Goal: Information Seeking & Learning: Learn about a topic

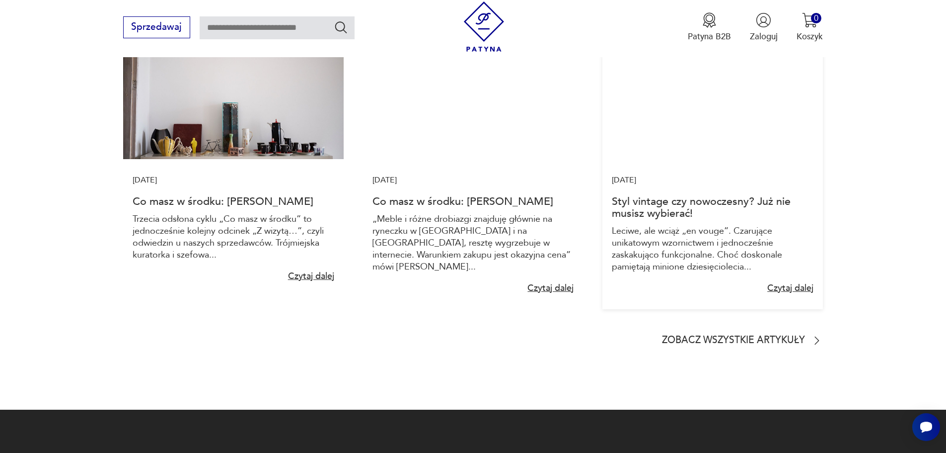
scroll to position [1589, 0]
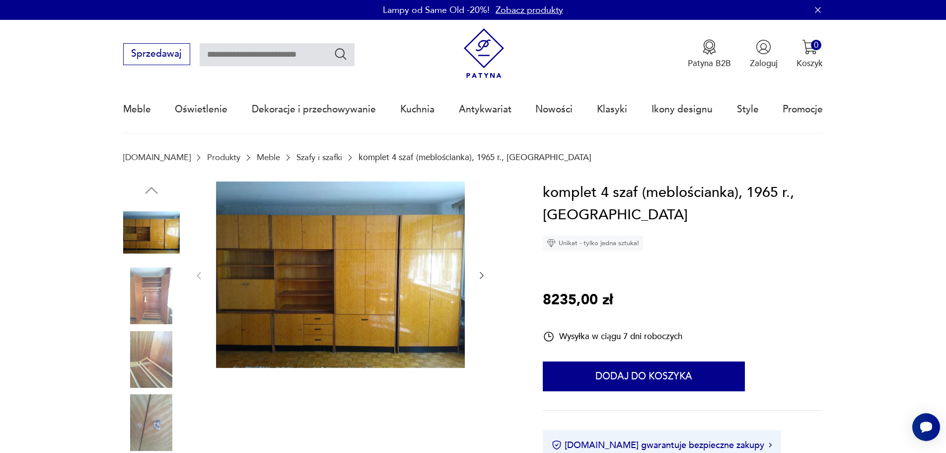
click at [257, 156] on link "Meble" at bounding box center [268, 156] width 23 height 9
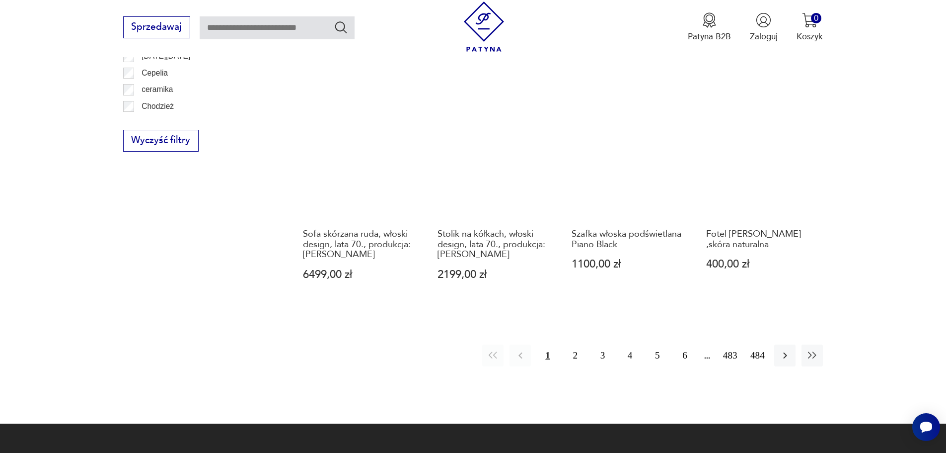
scroll to position [1175, 0]
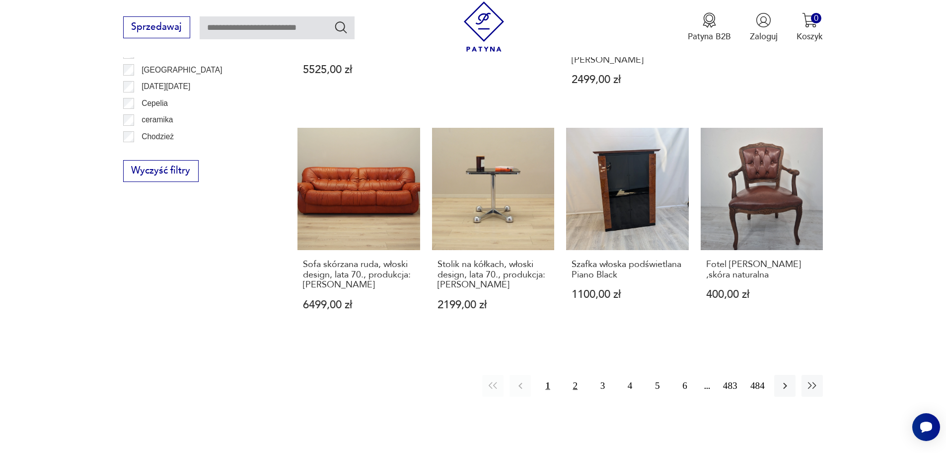
click at [577, 375] on button "2" at bounding box center [575, 385] width 21 height 21
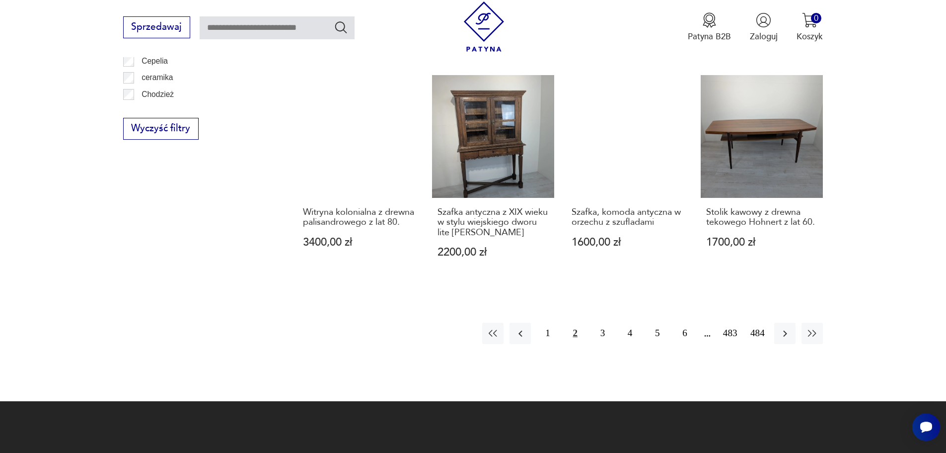
scroll to position [1225, 0]
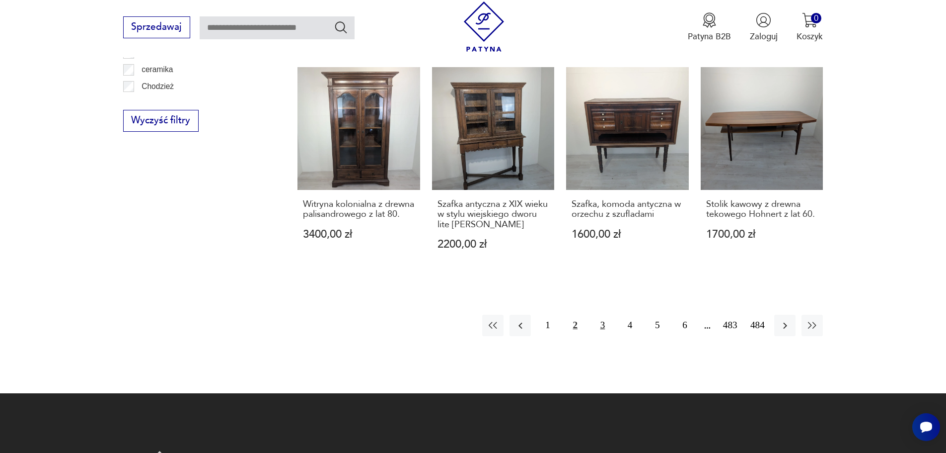
click at [603, 314] on button "3" at bounding box center [602, 324] width 21 height 21
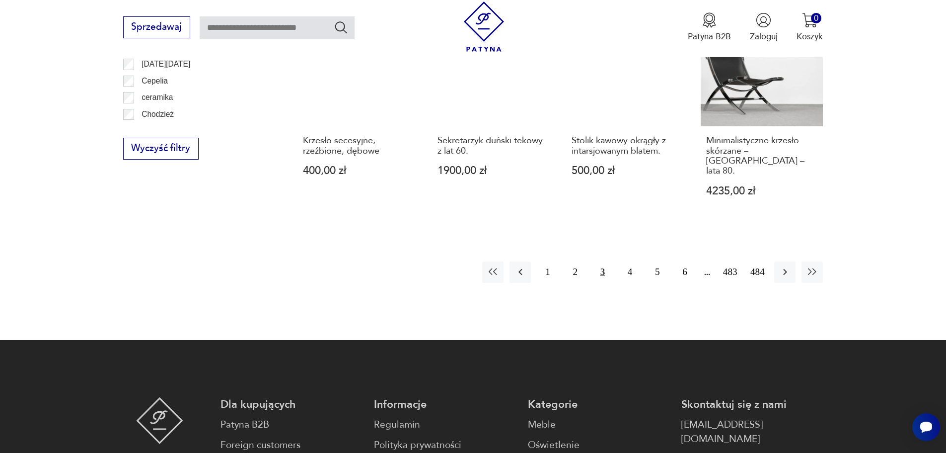
scroll to position [1225, 0]
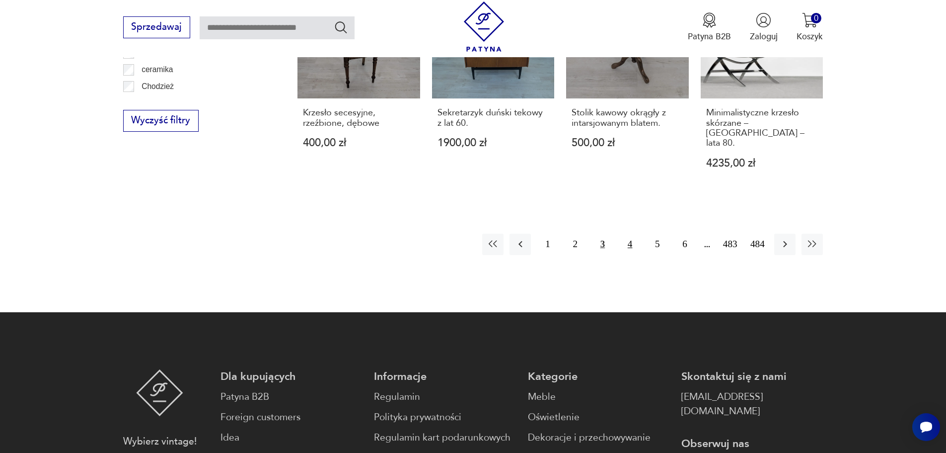
click at [628, 233] on button "4" at bounding box center [629, 243] width 21 height 21
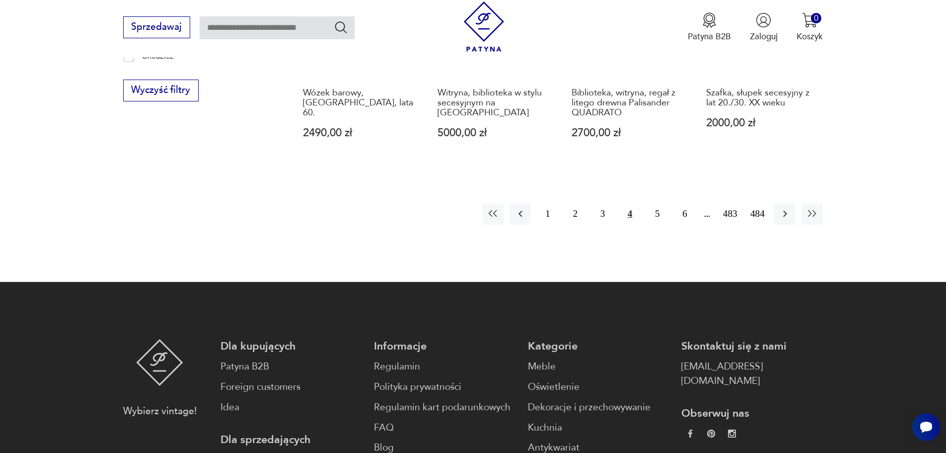
scroll to position [1275, 0]
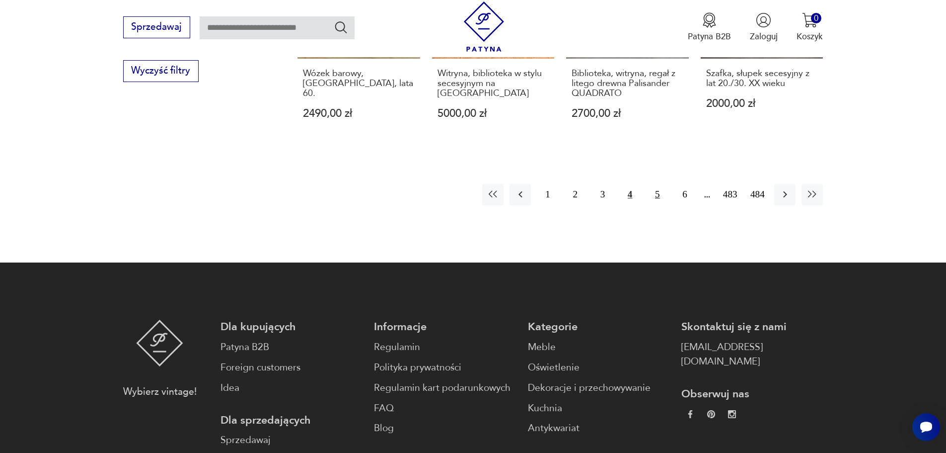
click at [657, 184] on button "5" at bounding box center [657, 194] width 21 height 21
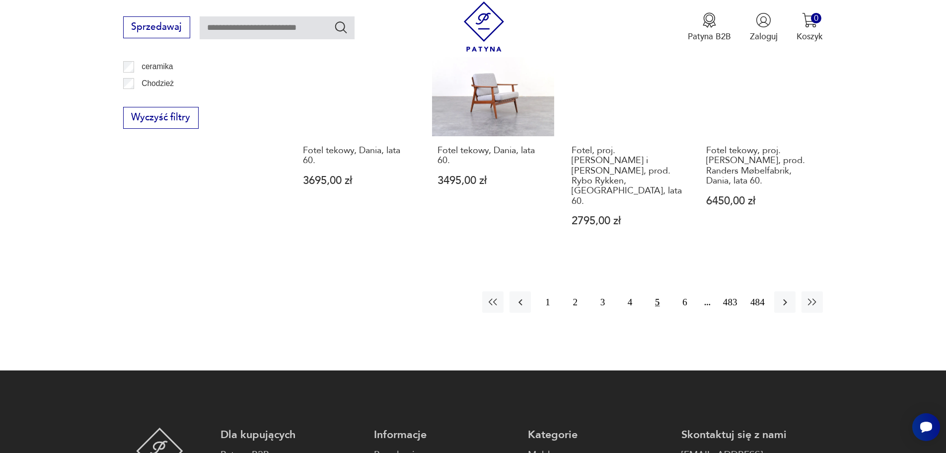
scroll to position [1225, 0]
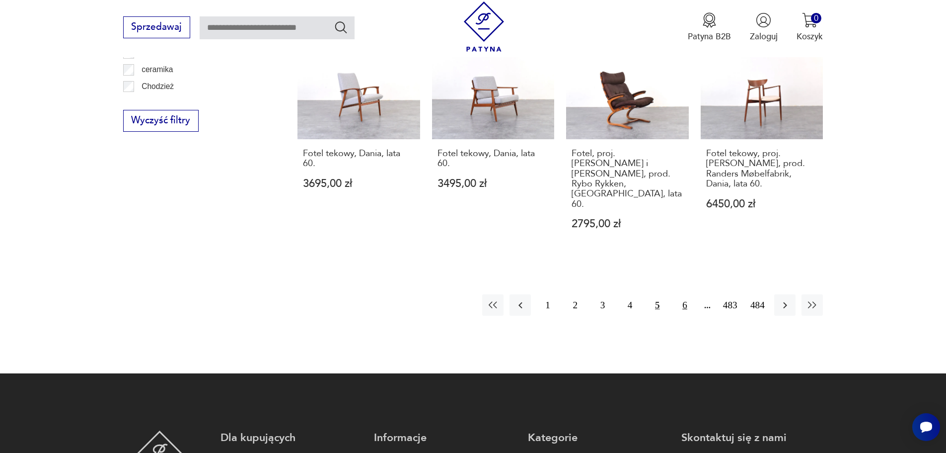
click at [685, 294] on button "6" at bounding box center [684, 304] width 21 height 21
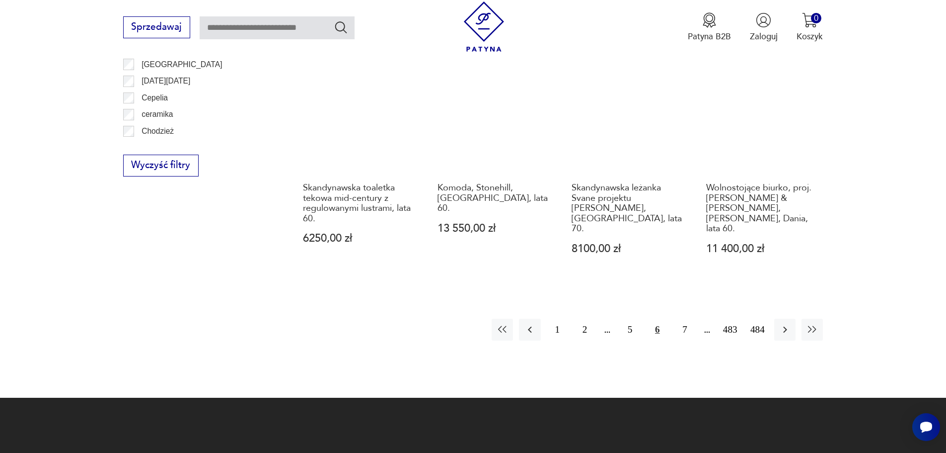
scroll to position [1175, 0]
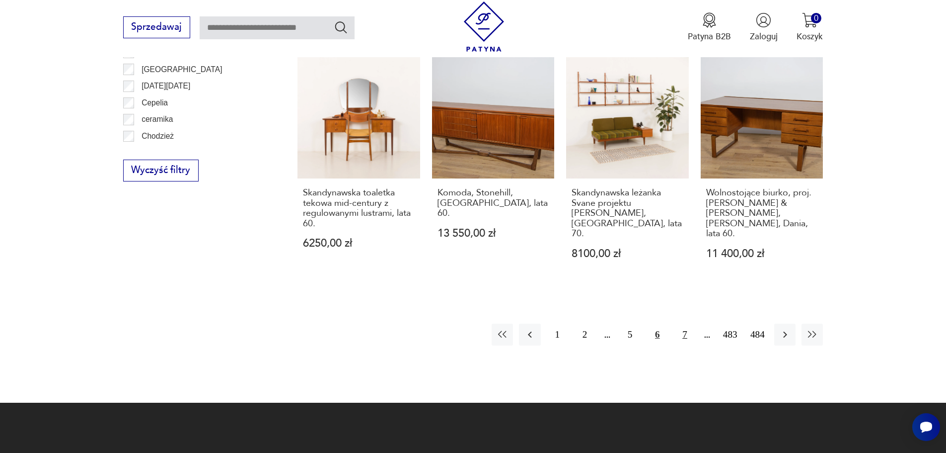
click at [685, 323] on button "7" at bounding box center [684, 333] width 21 height 21
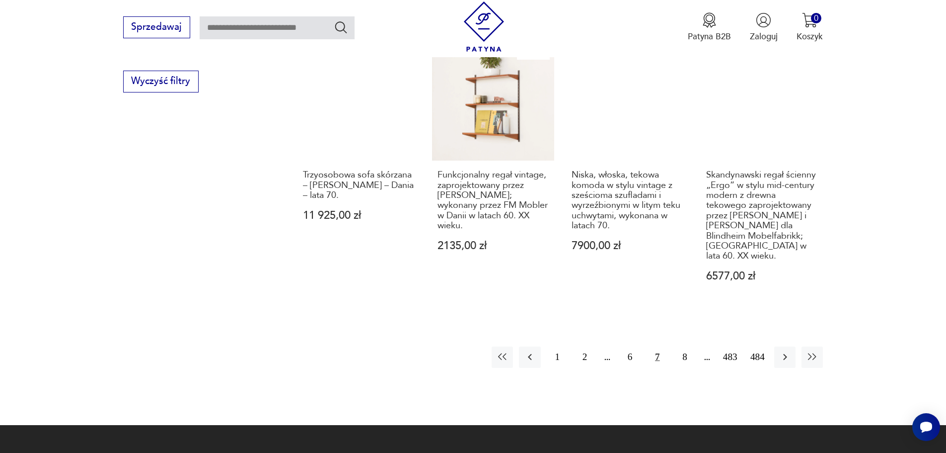
scroll to position [1374, 0]
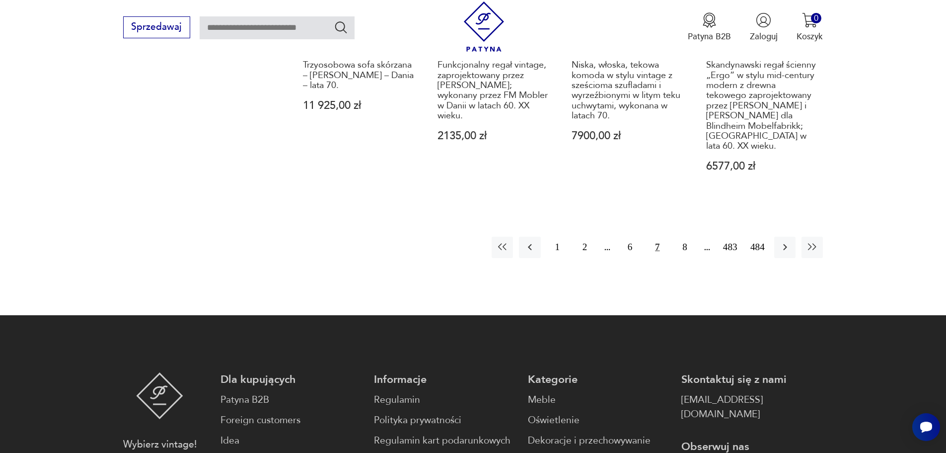
click at [656, 236] on button "7" at bounding box center [657, 246] width 21 height 21
click at [685, 237] on button "8" at bounding box center [684, 246] width 21 height 21
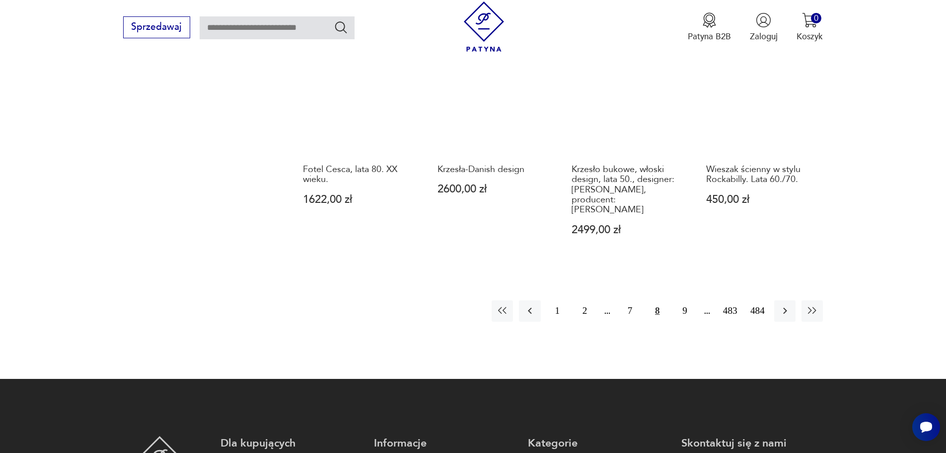
scroll to position [1324, 0]
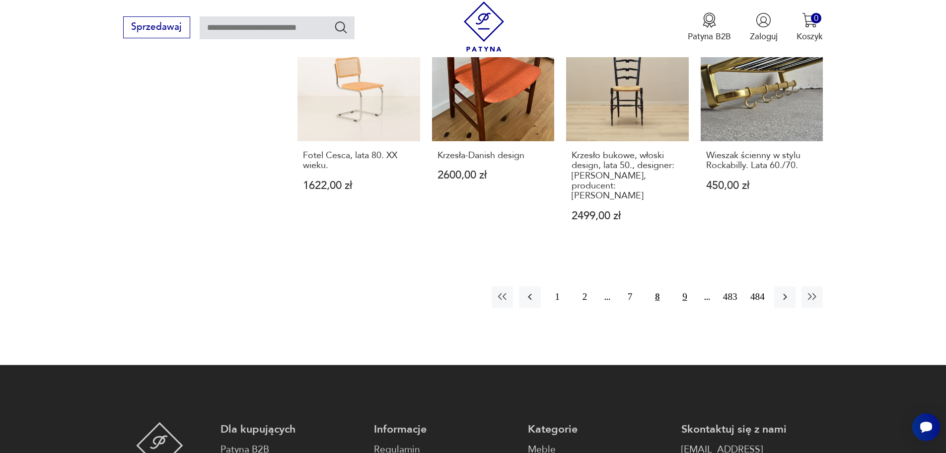
click at [686, 286] on button "9" at bounding box center [684, 296] width 21 height 21
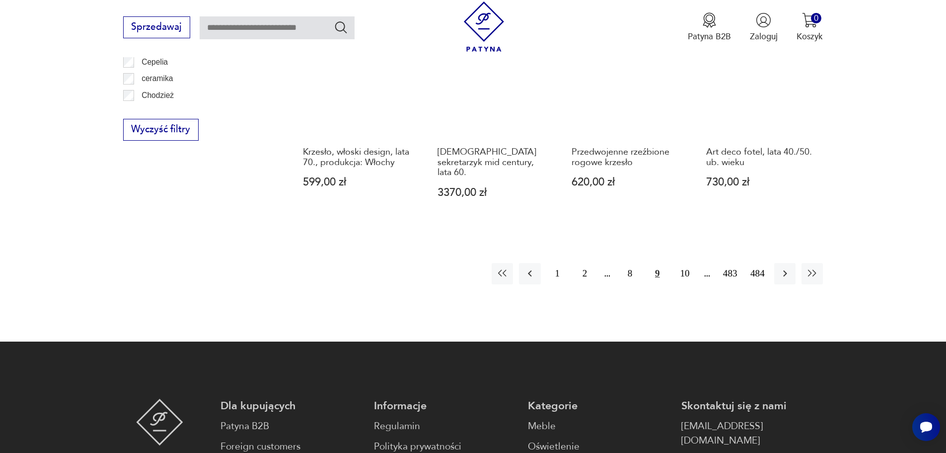
scroll to position [1225, 0]
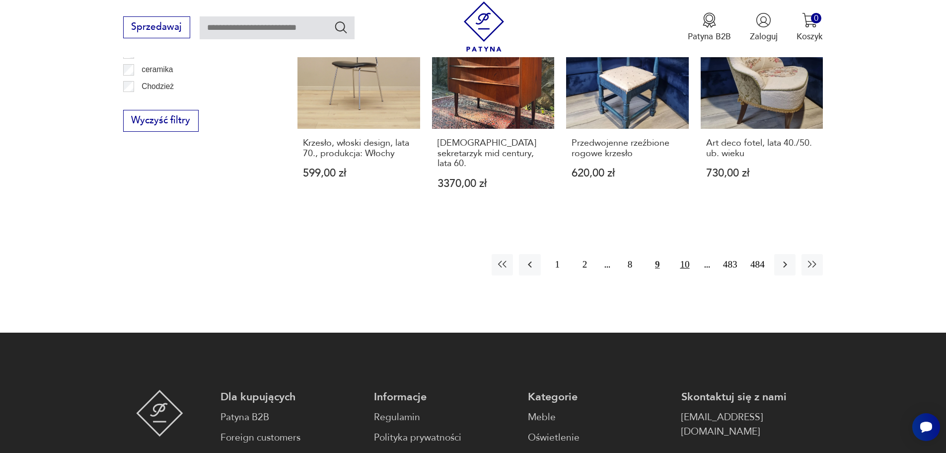
click at [685, 254] on button "10" at bounding box center [684, 264] width 21 height 21
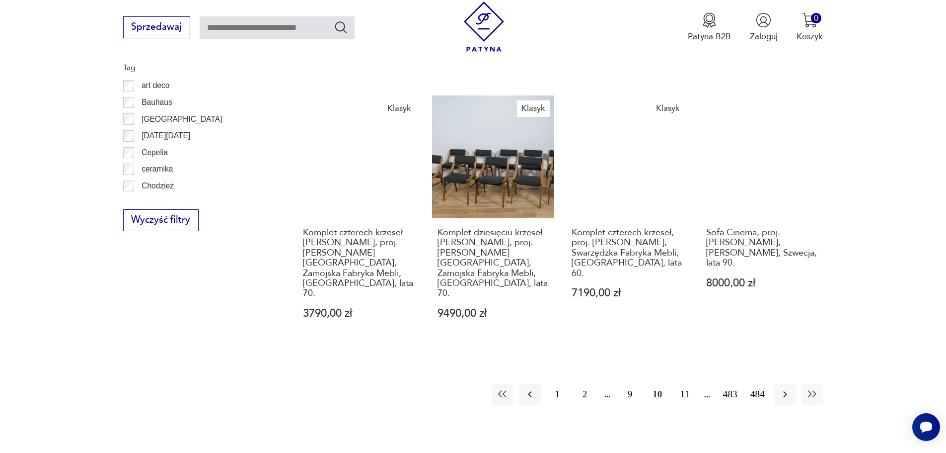
scroll to position [1225, 0]
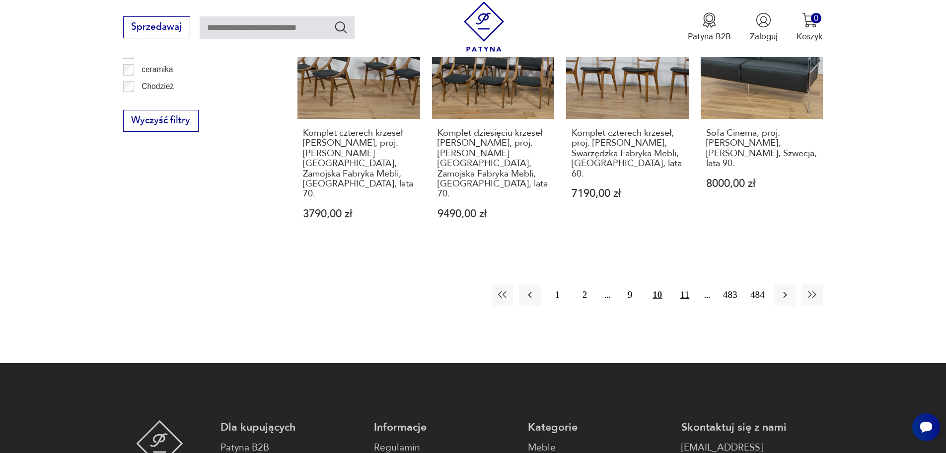
click at [688, 284] on button "11" at bounding box center [684, 294] width 21 height 21
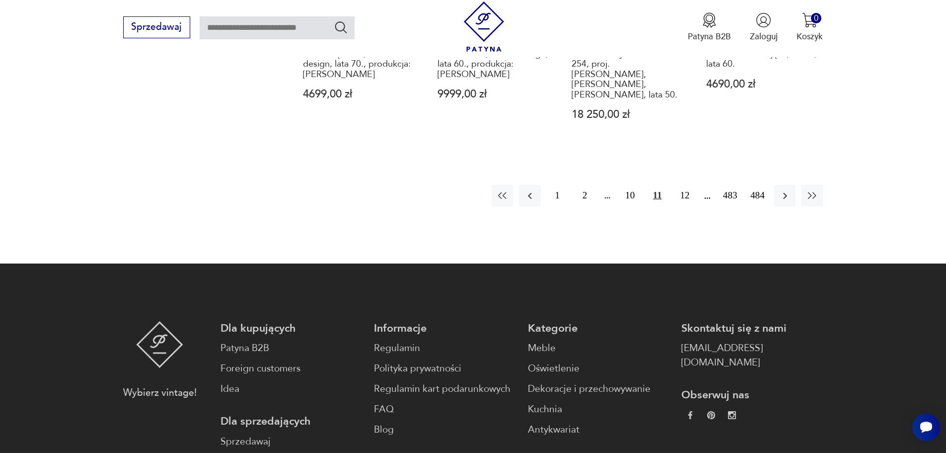
scroll to position [1374, 0]
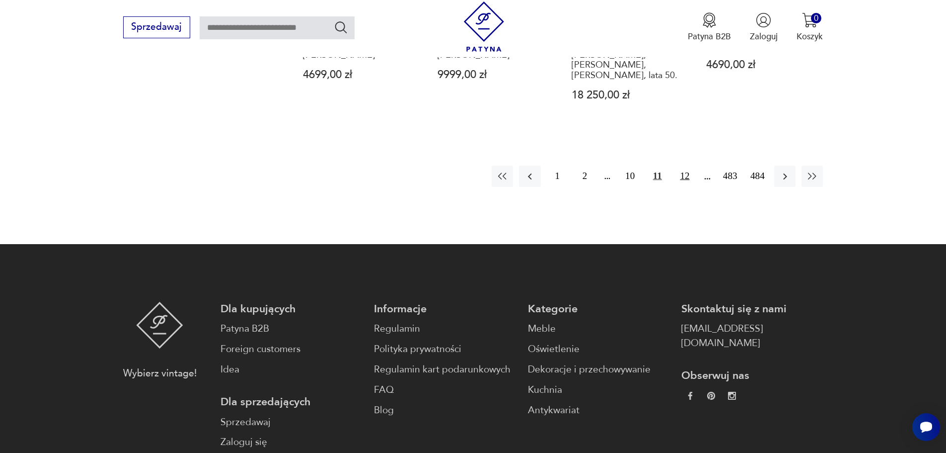
click at [683, 165] on button "12" at bounding box center [684, 175] width 21 height 21
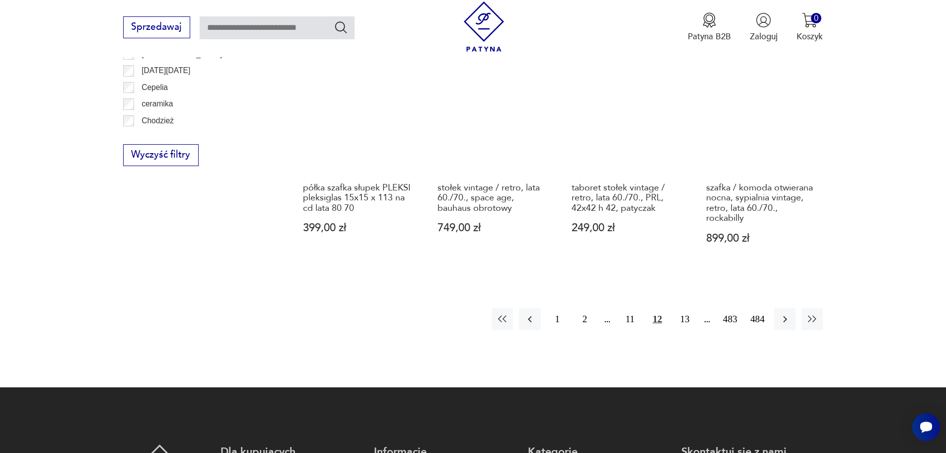
scroll to position [1225, 0]
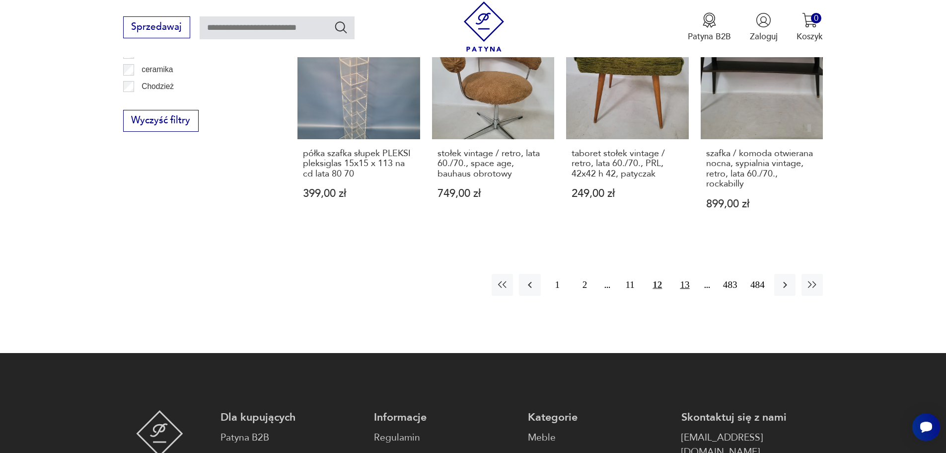
click at [688, 274] on button "13" at bounding box center [684, 284] width 21 height 21
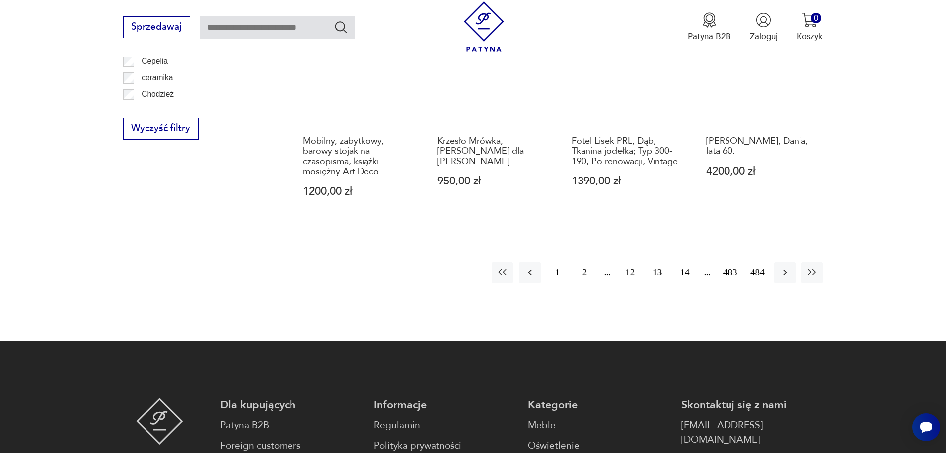
scroll to position [1275, 0]
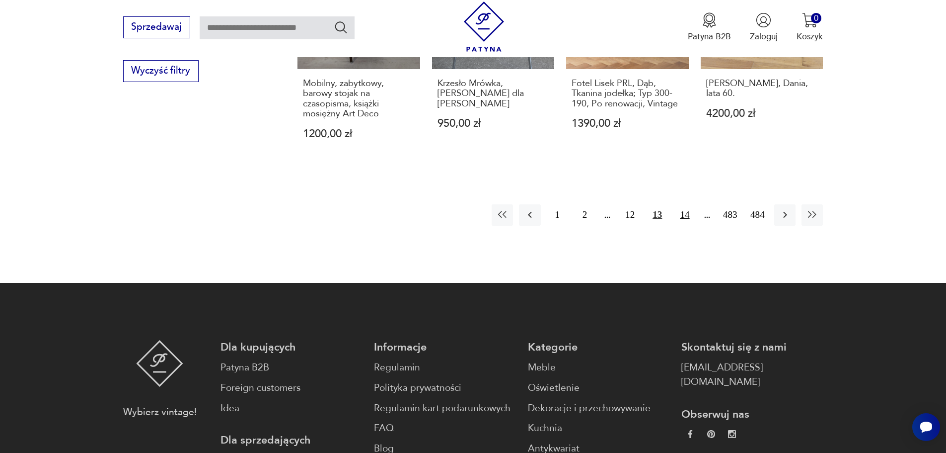
click at [687, 204] on button "14" at bounding box center [684, 214] width 21 height 21
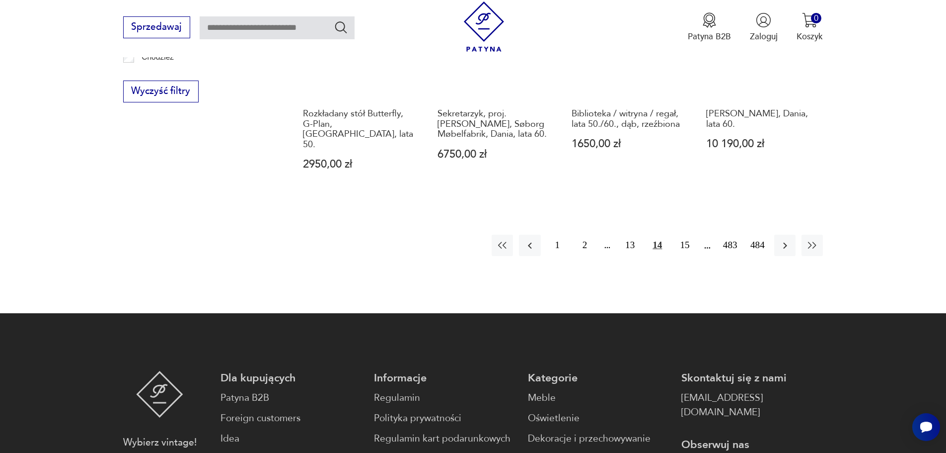
scroll to position [1275, 0]
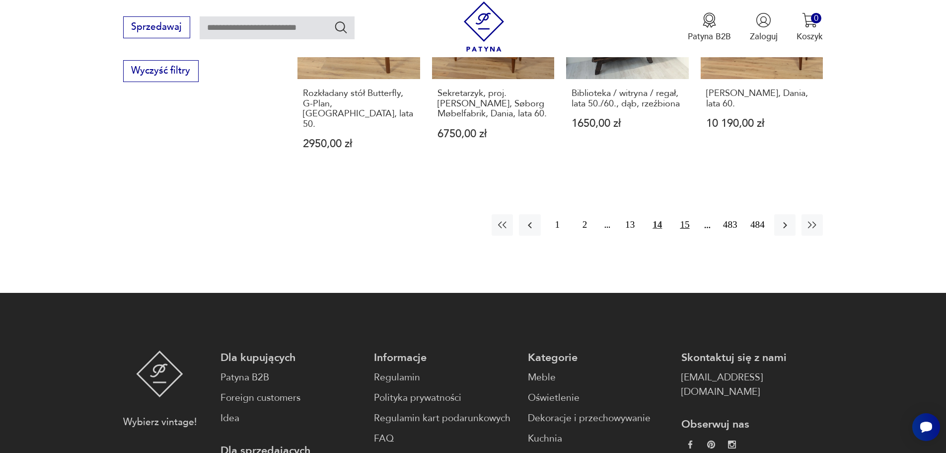
click at [689, 214] on button "15" at bounding box center [684, 224] width 21 height 21
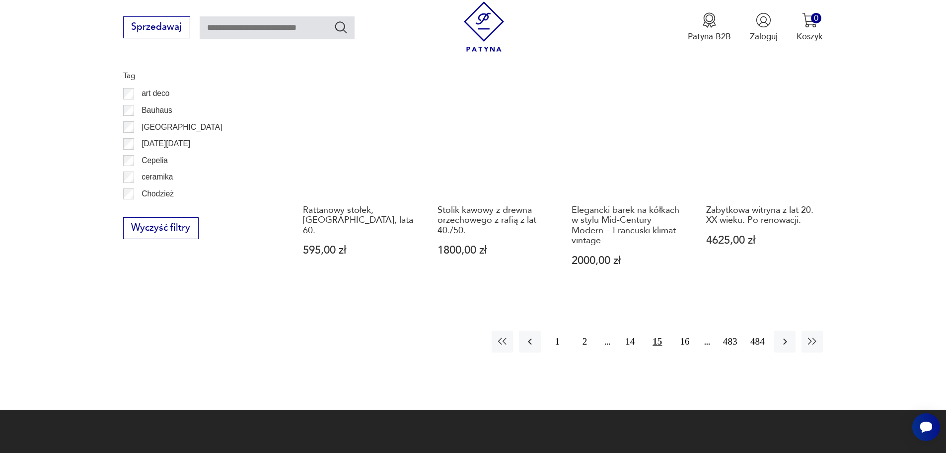
scroll to position [1225, 0]
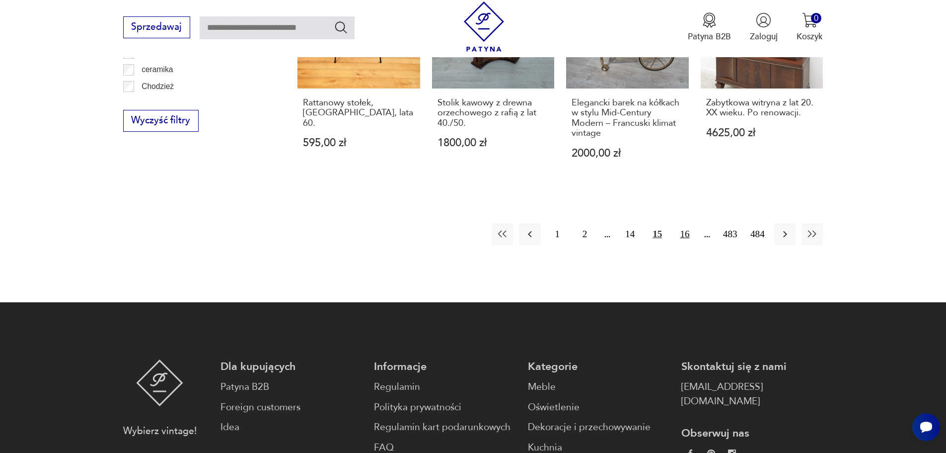
click at [688, 233] on button "16" at bounding box center [684, 233] width 21 height 21
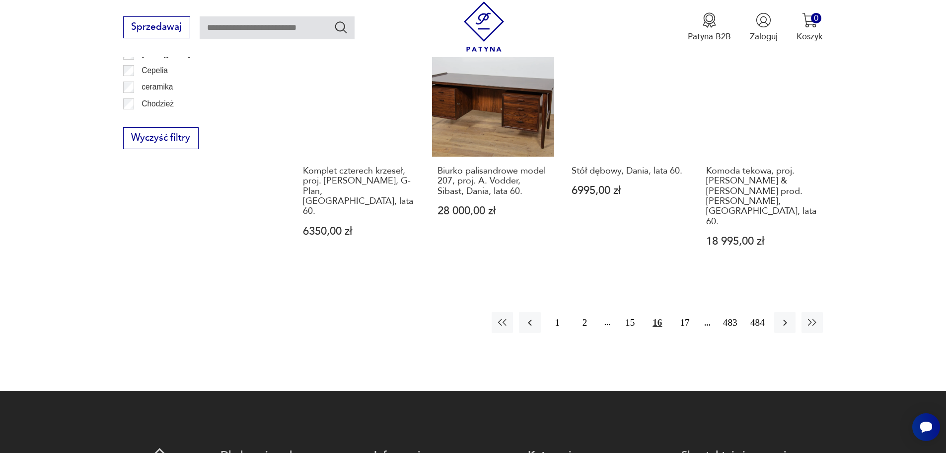
scroll to position [1225, 0]
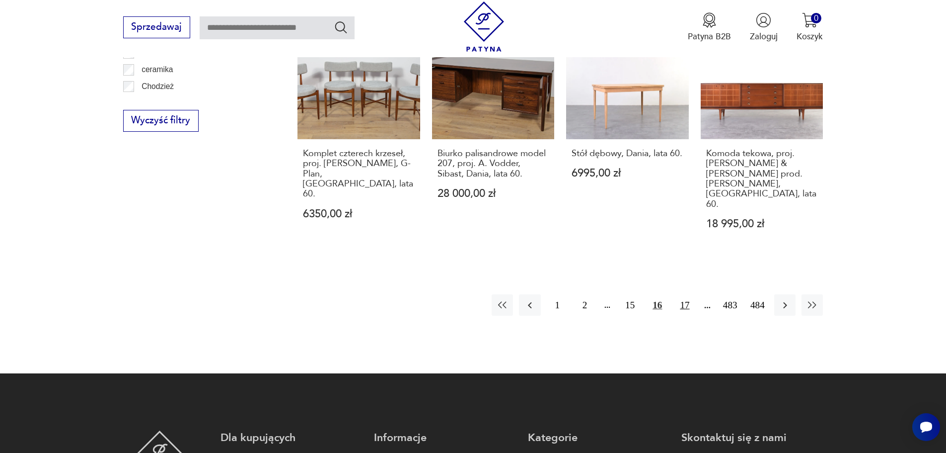
click at [687, 294] on button "17" at bounding box center [684, 304] width 21 height 21
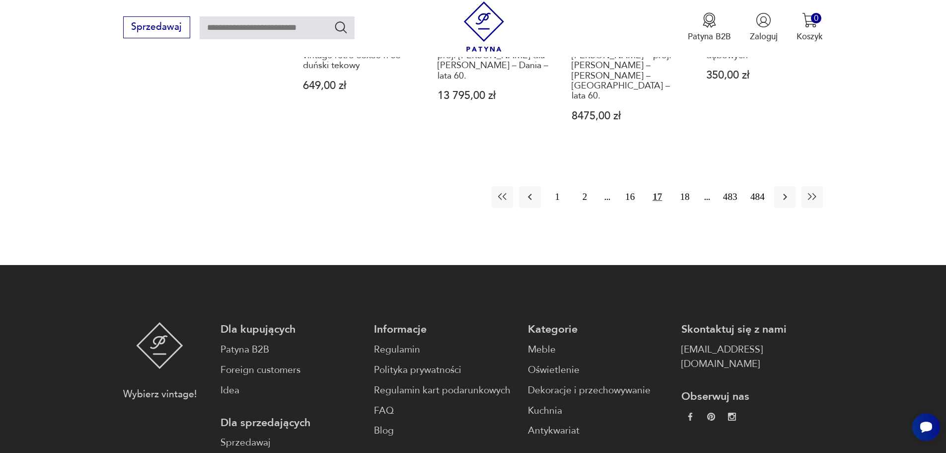
scroll to position [1324, 0]
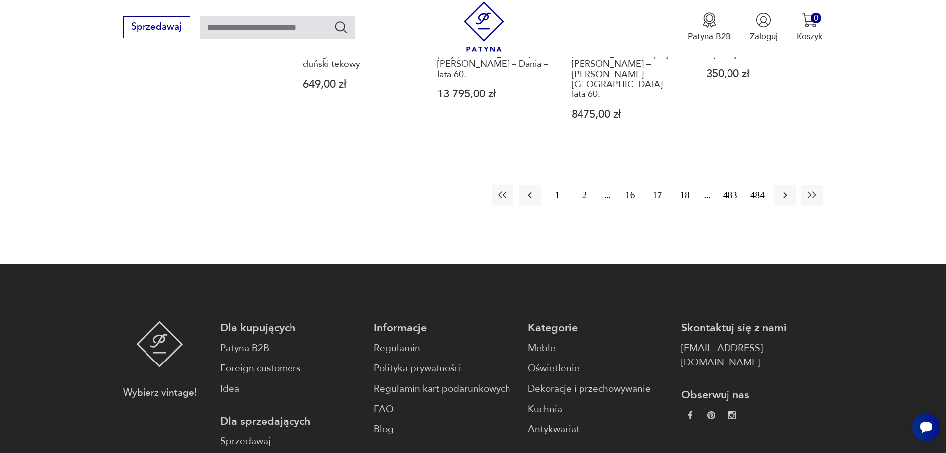
click at [682, 185] on button "18" at bounding box center [684, 195] width 21 height 21
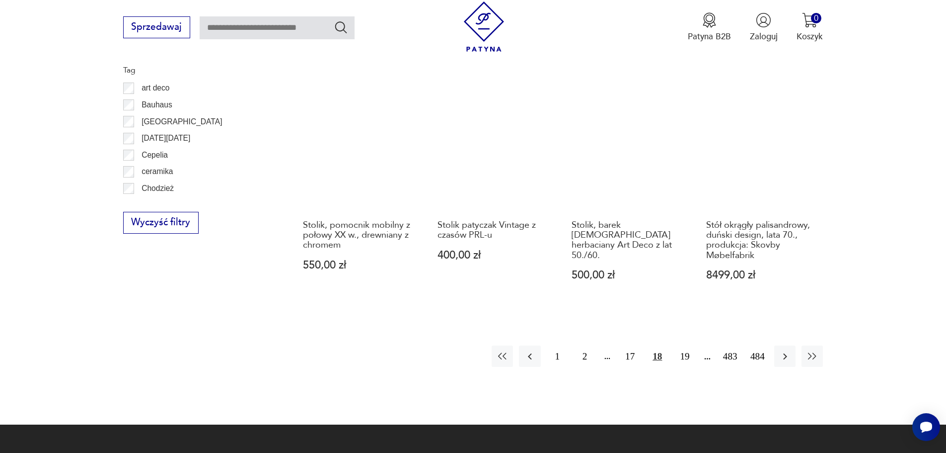
scroll to position [1126, 0]
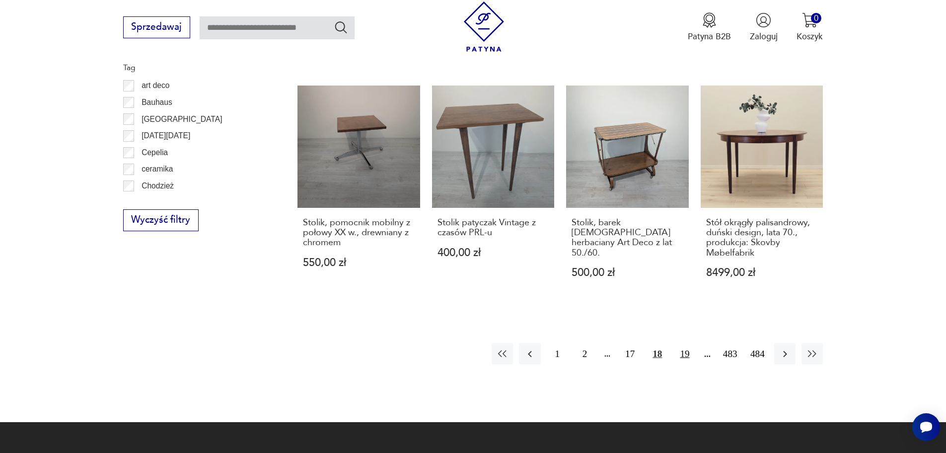
click at [688, 343] on button "19" at bounding box center [684, 353] width 21 height 21
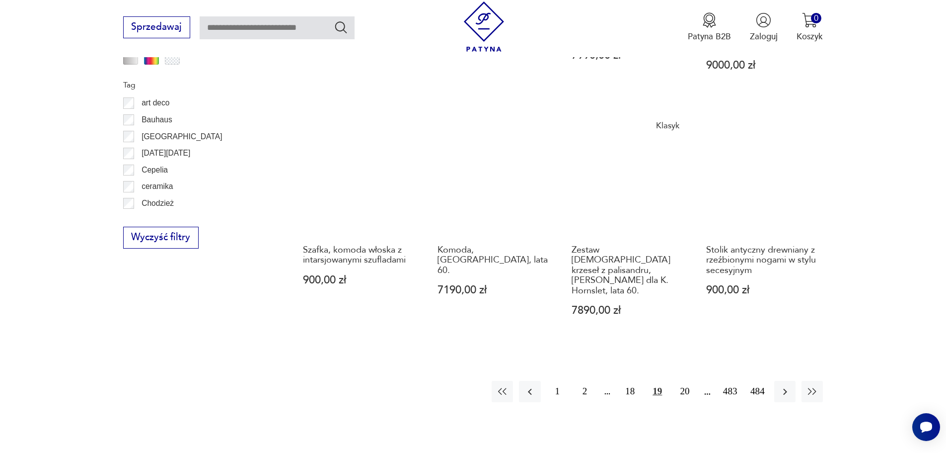
scroll to position [1175, 0]
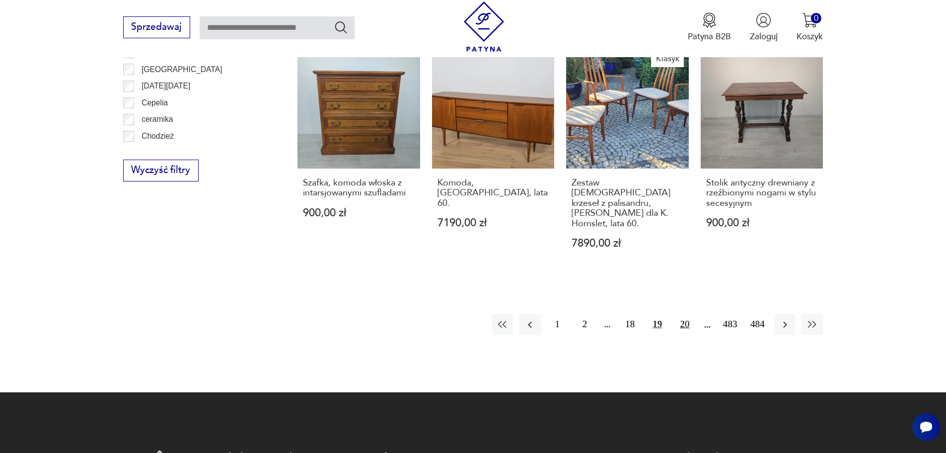
click at [687, 313] on button "20" at bounding box center [684, 323] width 21 height 21
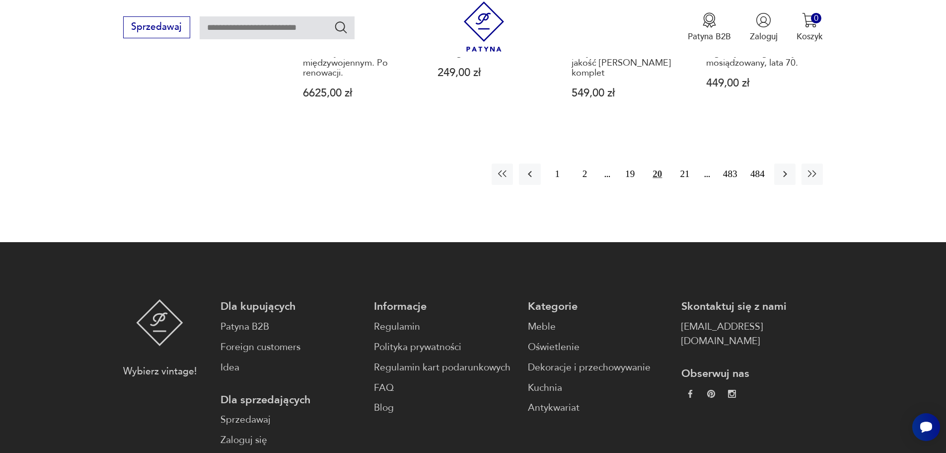
scroll to position [1374, 0]
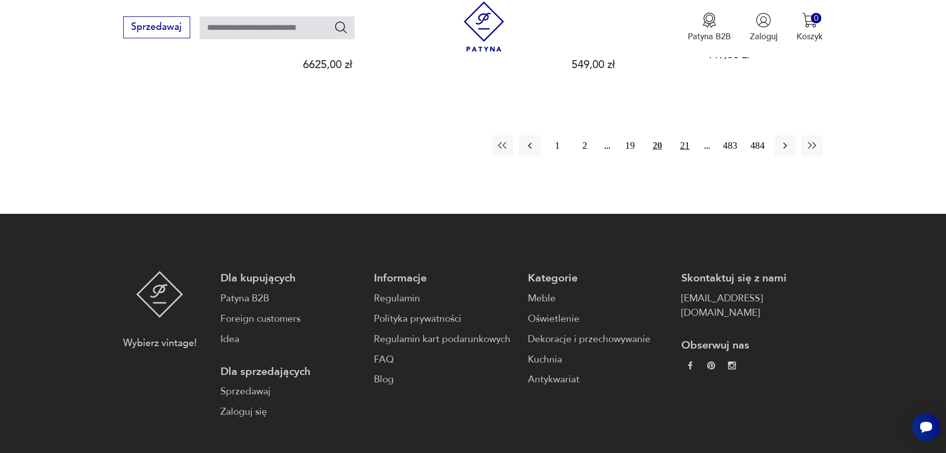
click at [687, 135] on button "21" at bounding box center [684, 145] width 21 height 21
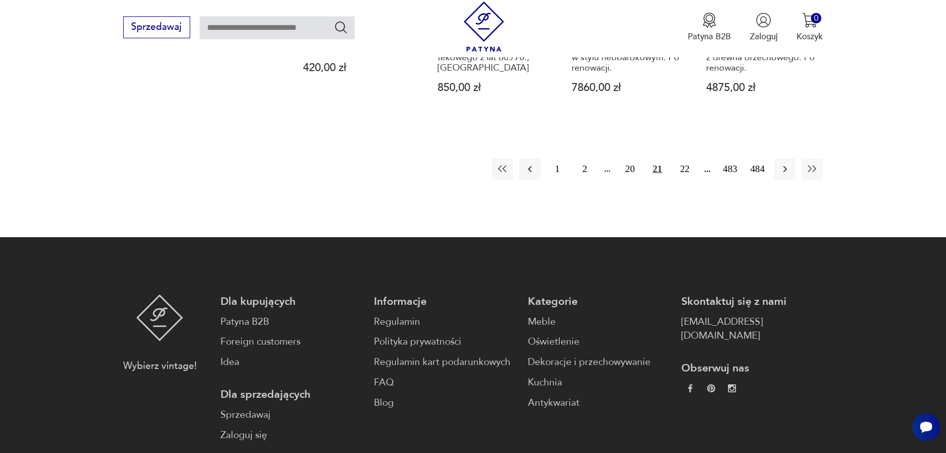
scroll to position [1324, 0]
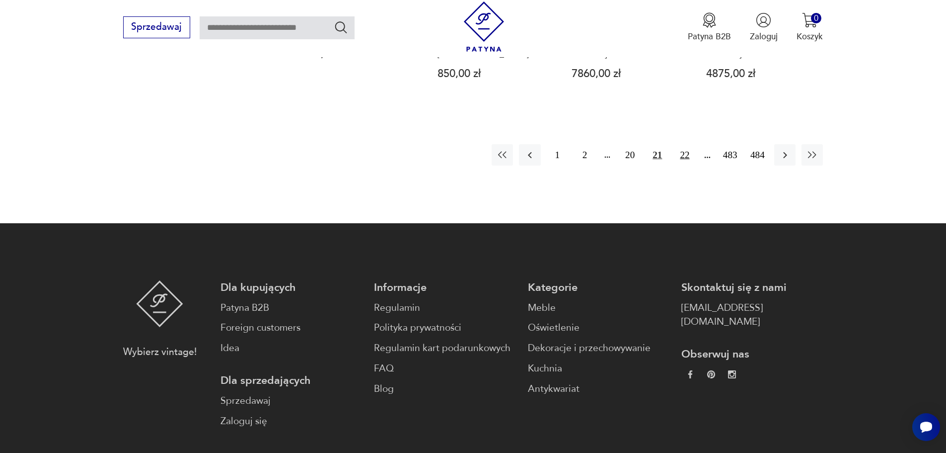
click at [685, 144] on button "22" at bounding box center [684, 154] width 21 height 21
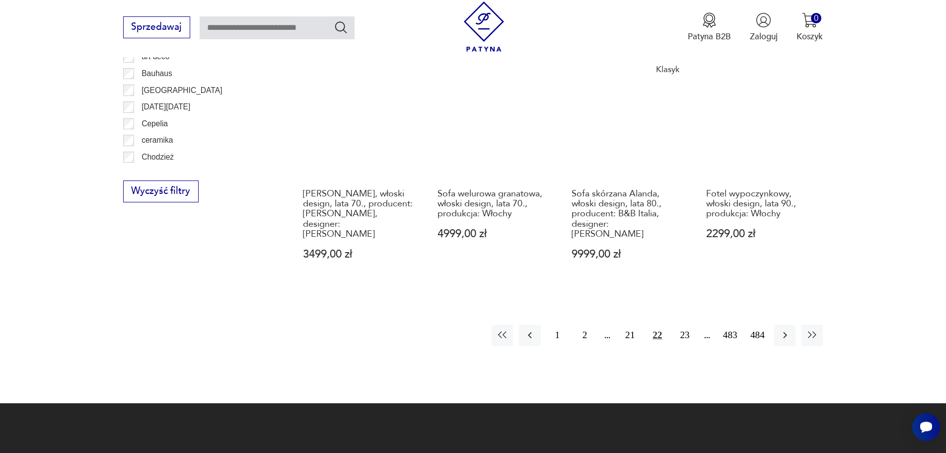
scroll to position [1175, 0]
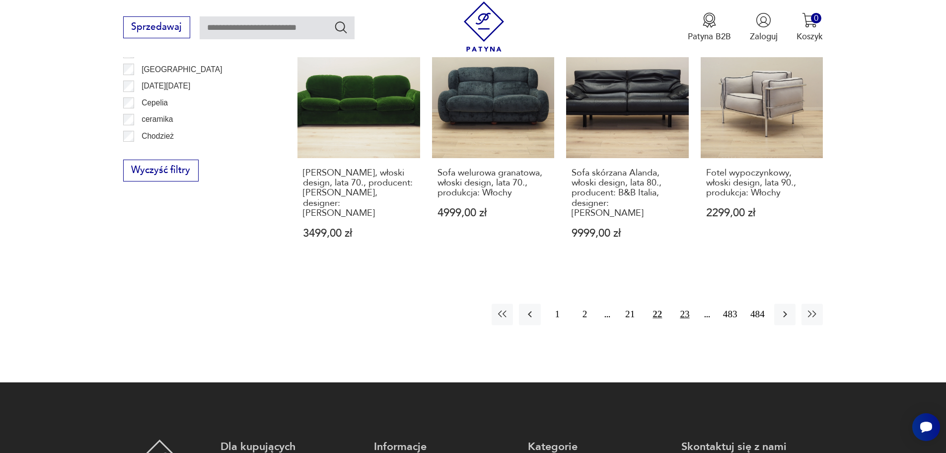
click at [686, 303] on button "23" at bounding box center [684, 313] width 21 height 21
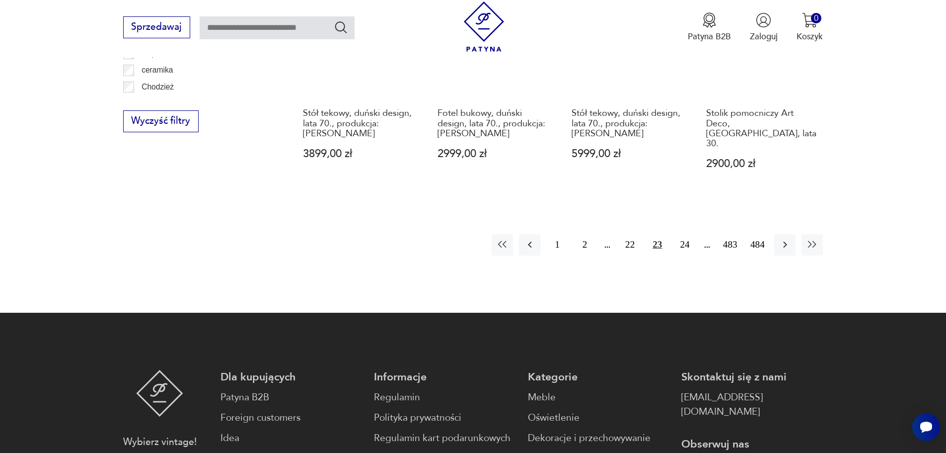
scroll to position [1225, 0]
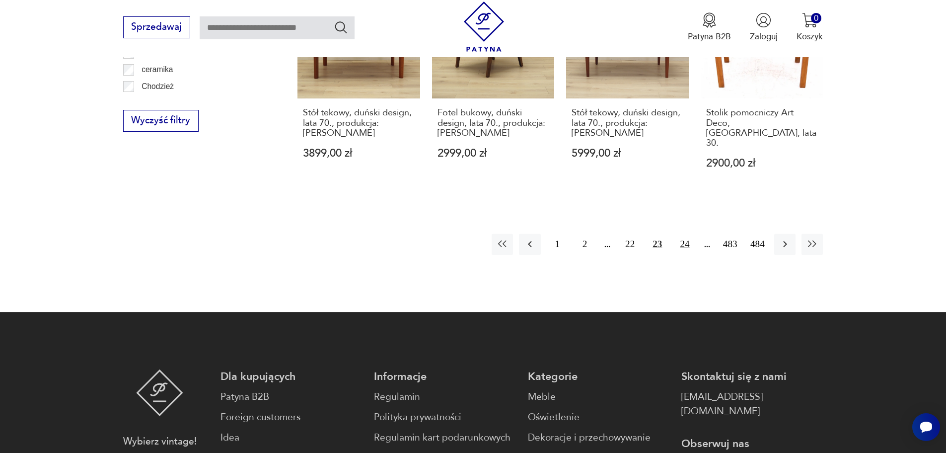
click at [686, 233] on button "24" at bounding box center [684, 243] width 21 height 21
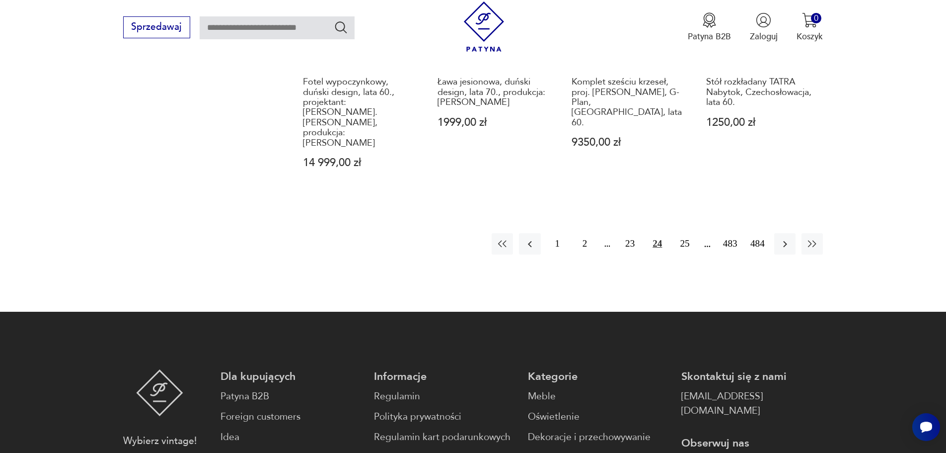
scroll to position [1374, 0]
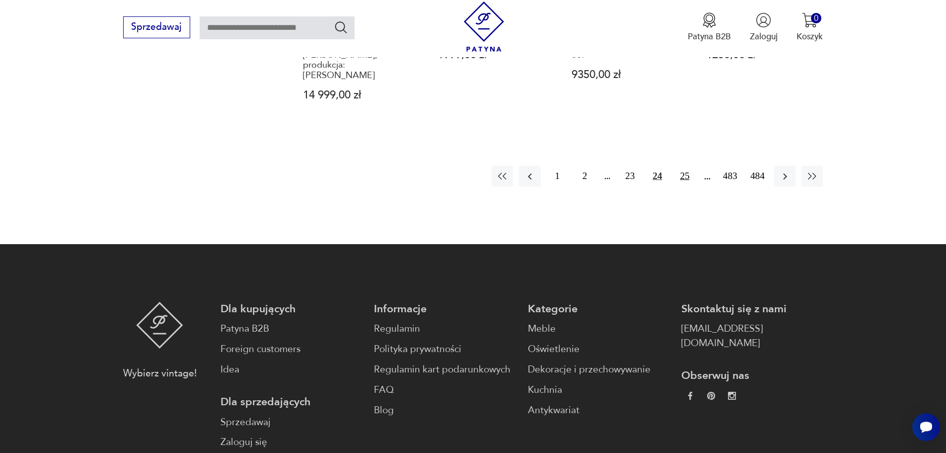
click at [684, 165] on button "25" at bounding box center [684, 175] width 21 height 21
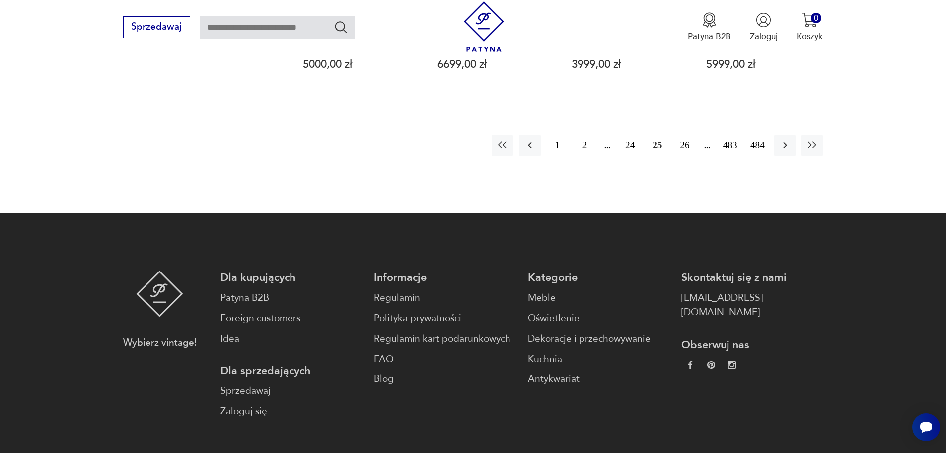
scroll to position [1324, 0]
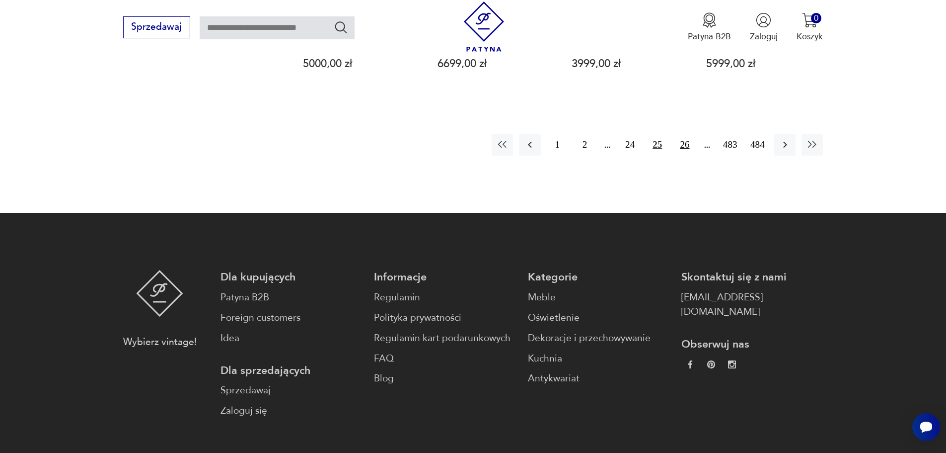
click at [682, 139] on button "26" at bounding box center [684, 144] width 21 height 21
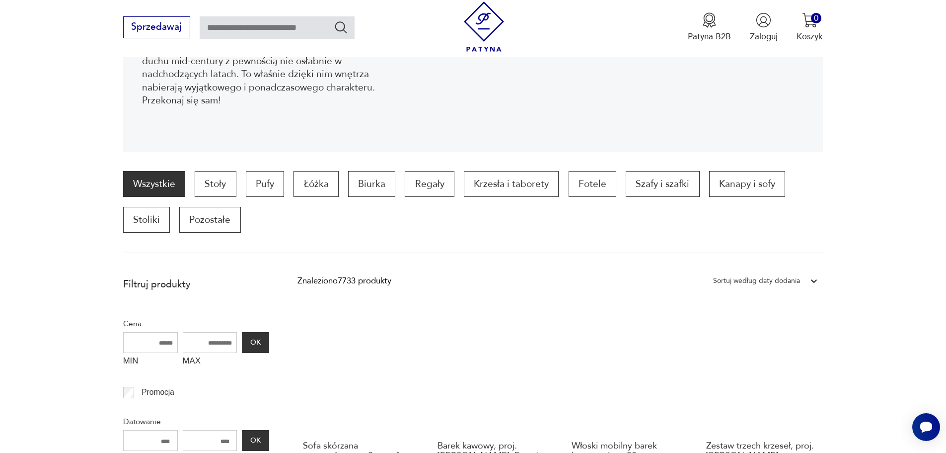
scroll to position [248, 0]
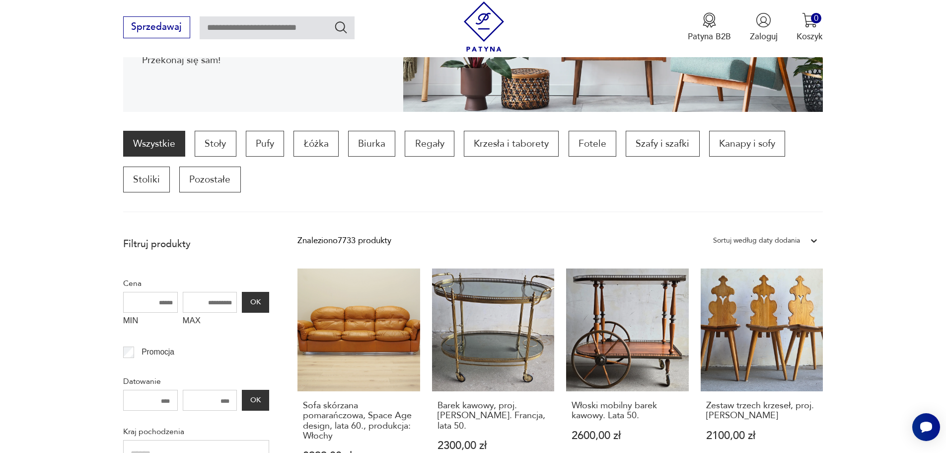
scroll to position [1324, 0]
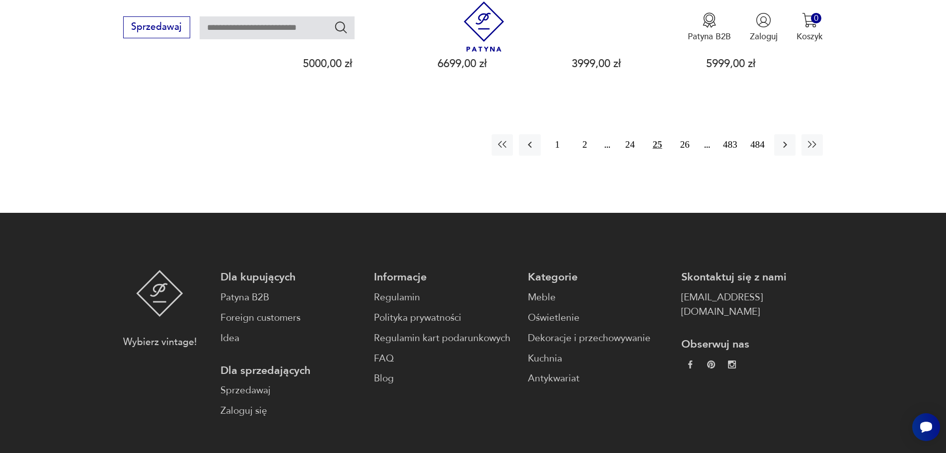
scroll to position [1374, 0]
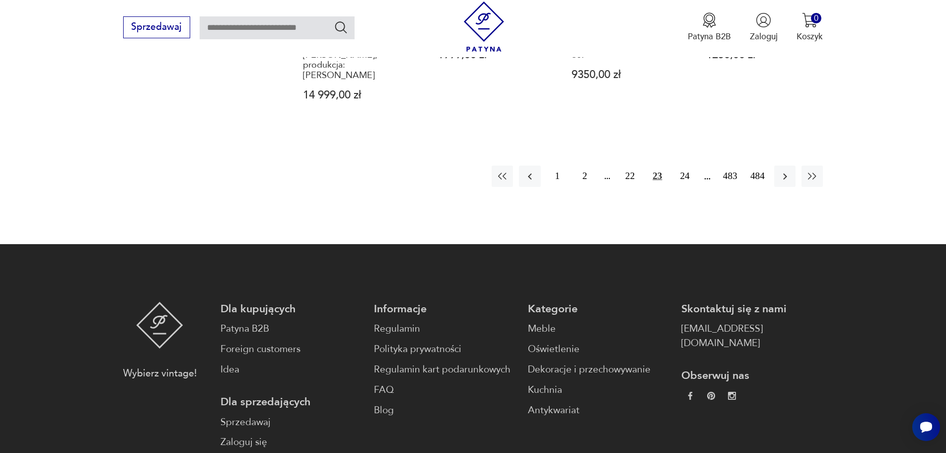
scroll to position [1225, 0]
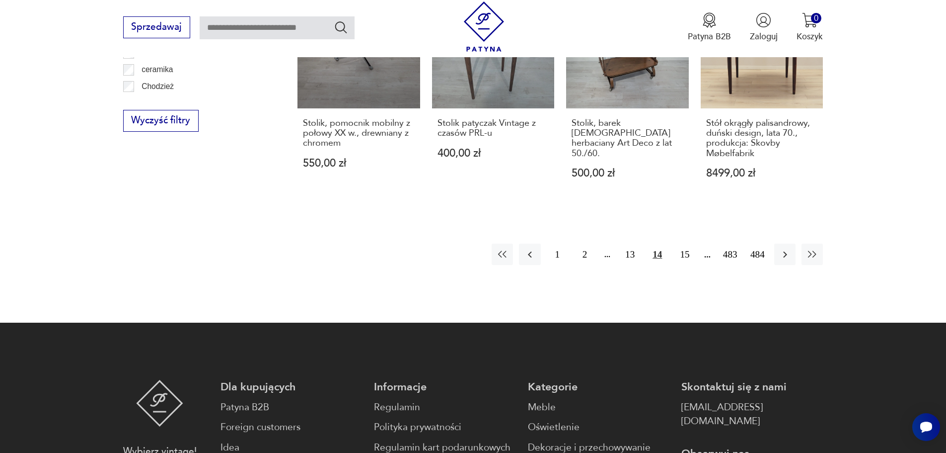
scroll to position [1275, 0]
